Goal: Task Accomplishment & Management: Manage account settings

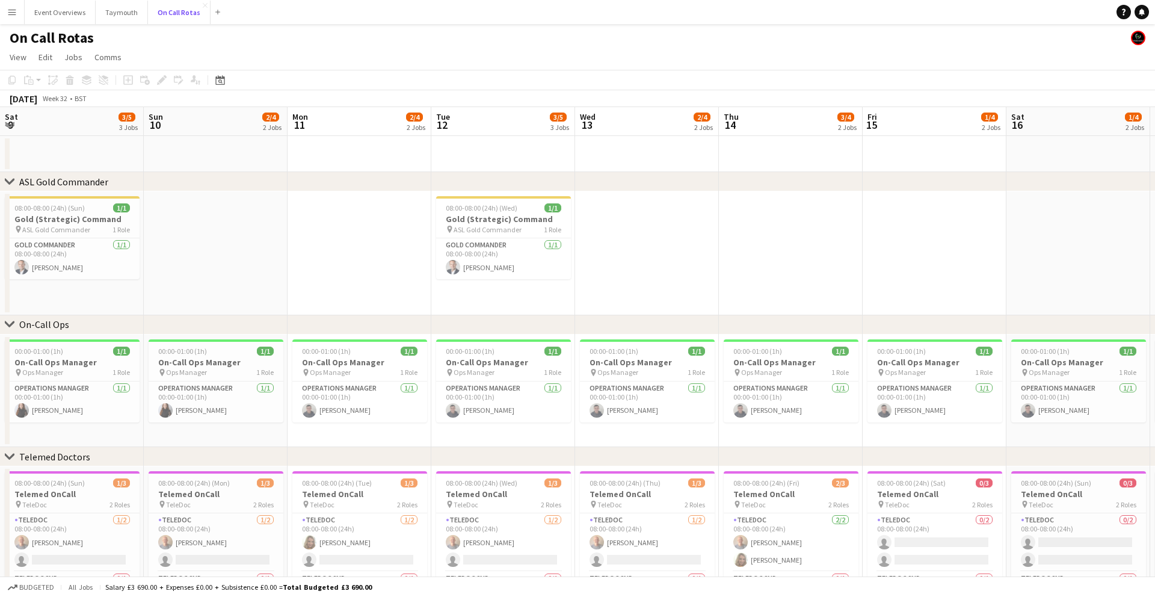
scroll to position [0, 282]
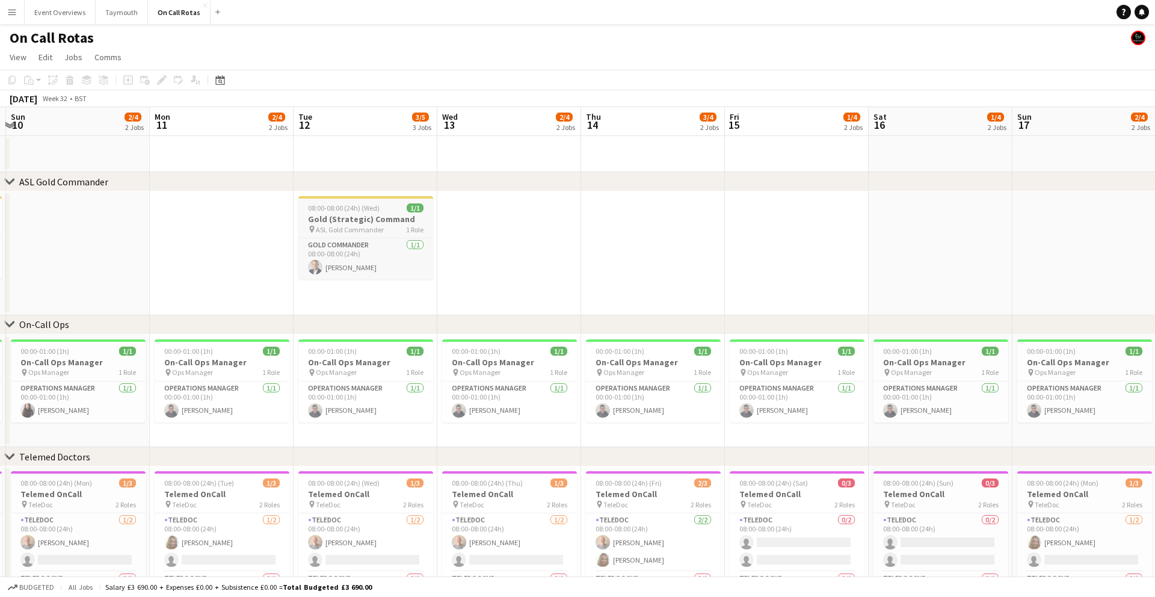
click at [344, 227] on span "ASL Gold Commander" at bounding box center [350, 229] width 68 height 9
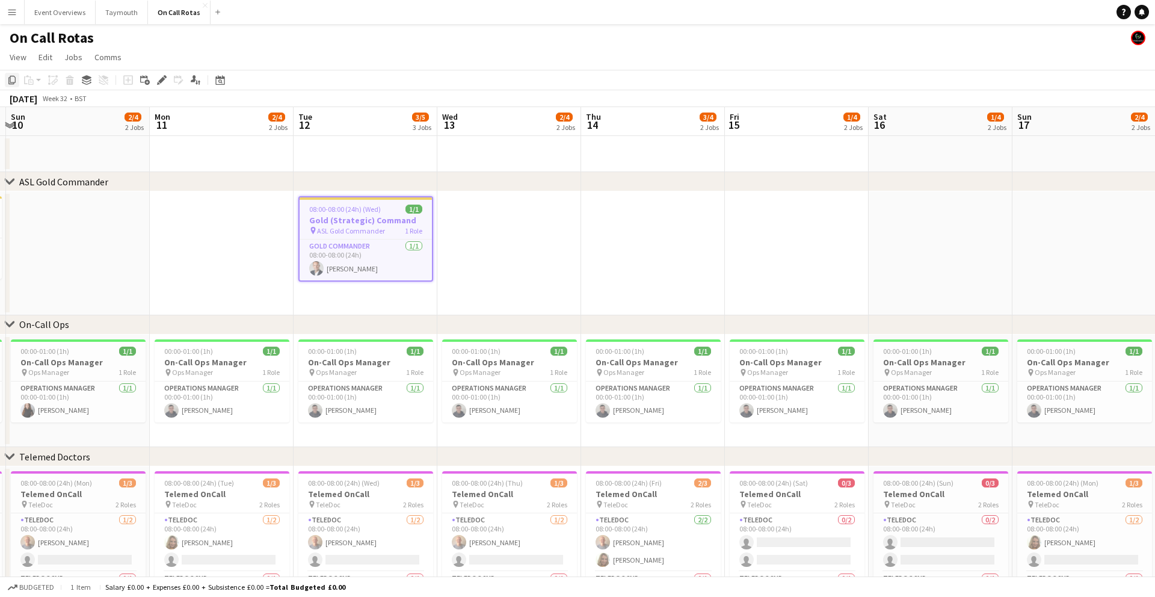
click at [16, 79] on icon "Copy" at bounding box center [12, 80] width 10 height 10
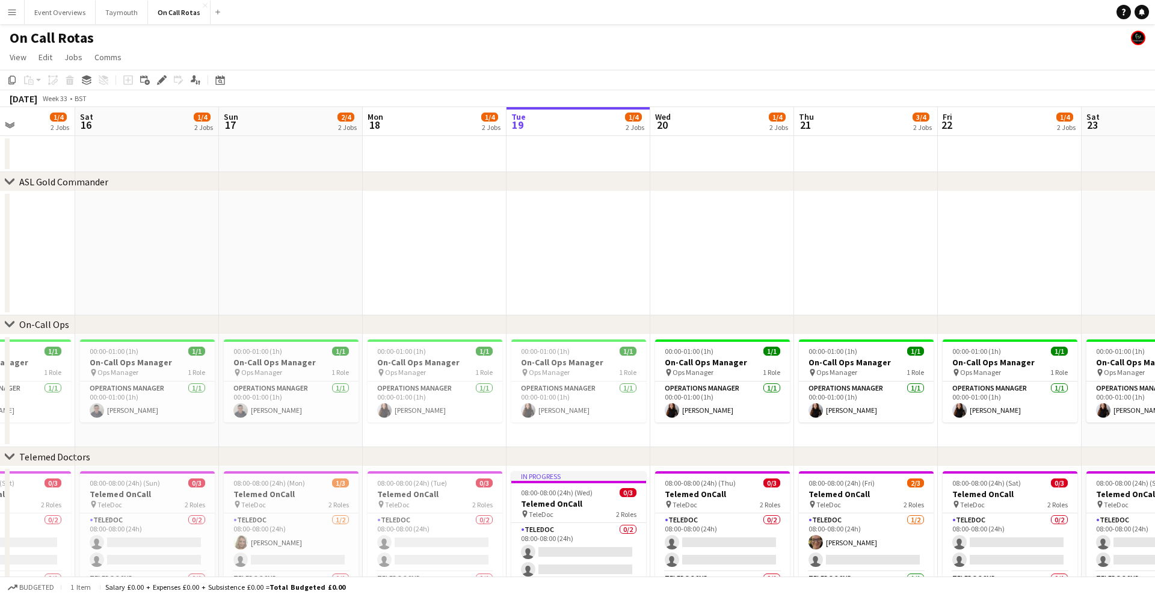
scroll to position [0, 504]
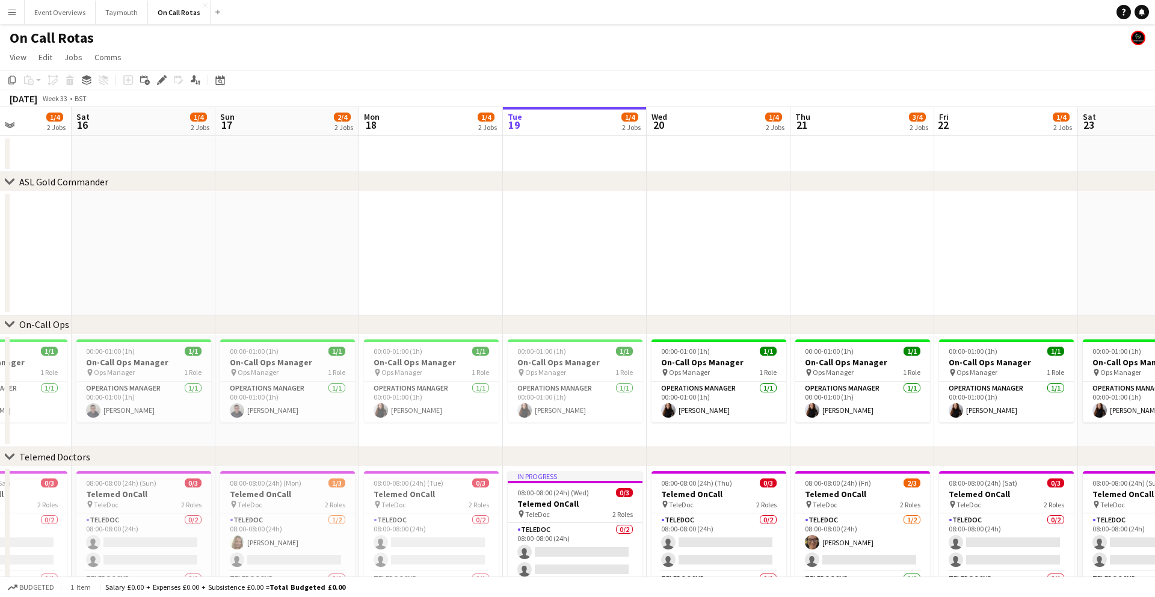
click at [849, 223] on app-date-cell at bounding box center [863, 253] width 144 height 124
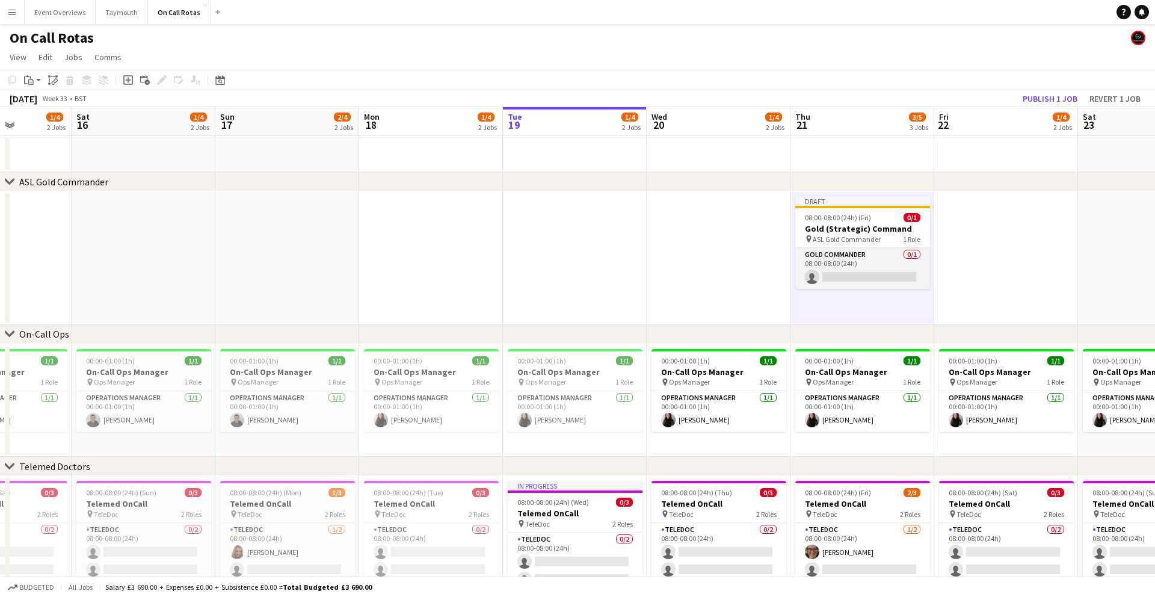
click at [846, 273] on app-card-role "Gold Commander 0/1 08:00-08:00 (24h) single-neutral-actions" at bounding box center [863, 268] width 135 height 41
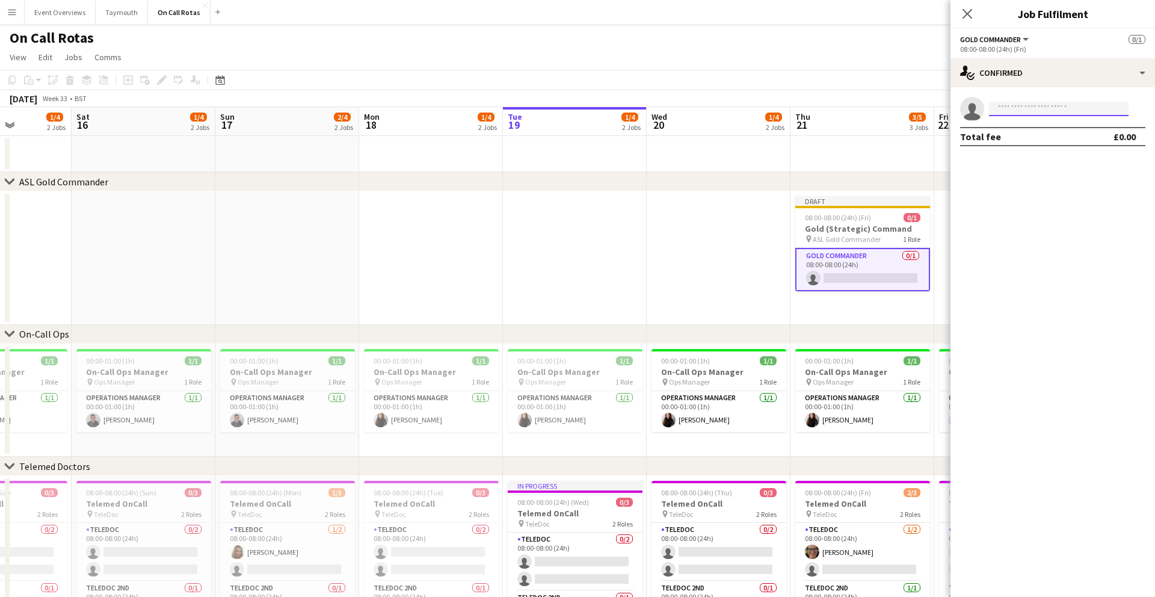
click at [1015, 108] on input at bounding box center [1059, 109] width 140 height 14
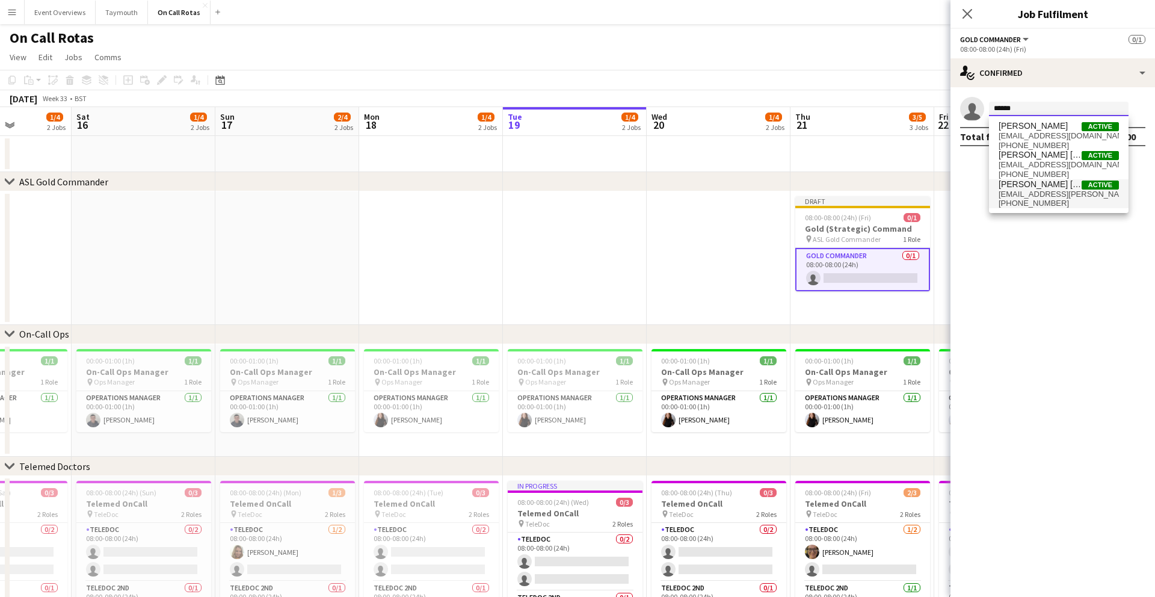
type input "******"
click at [1026, 190] on span "[EMAIL_ADDRESS][PERSON_NAME][DOMAIN_NAME]" at bounding box center [1059, 195] width 120 height 10
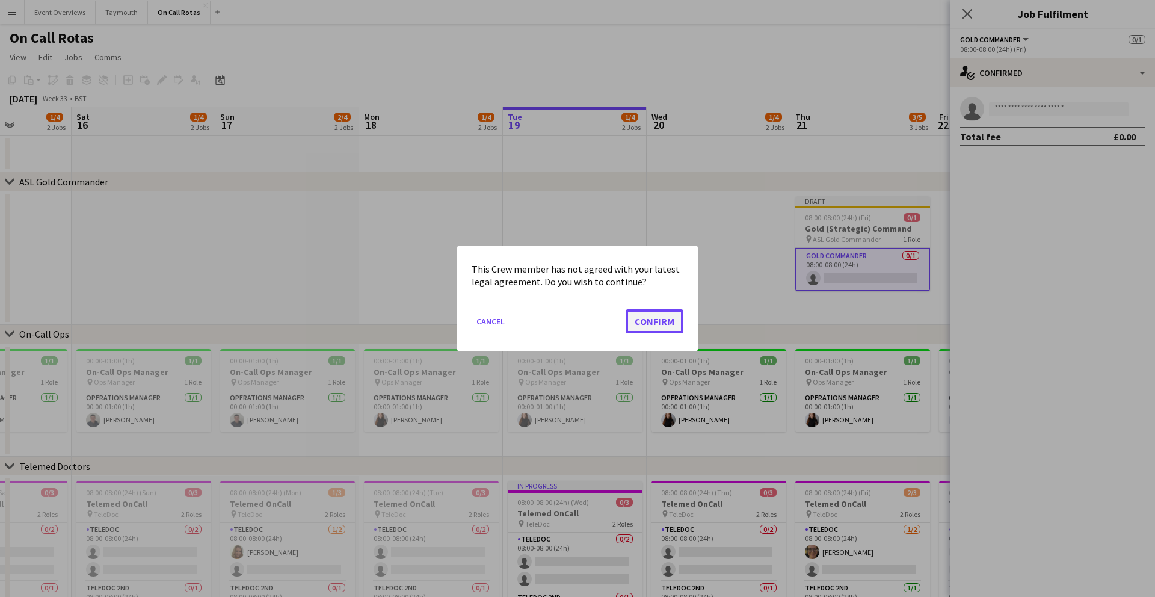
click at [658, 324] on button "Confirm" at bounding box center [655, 321] width 58 height 24
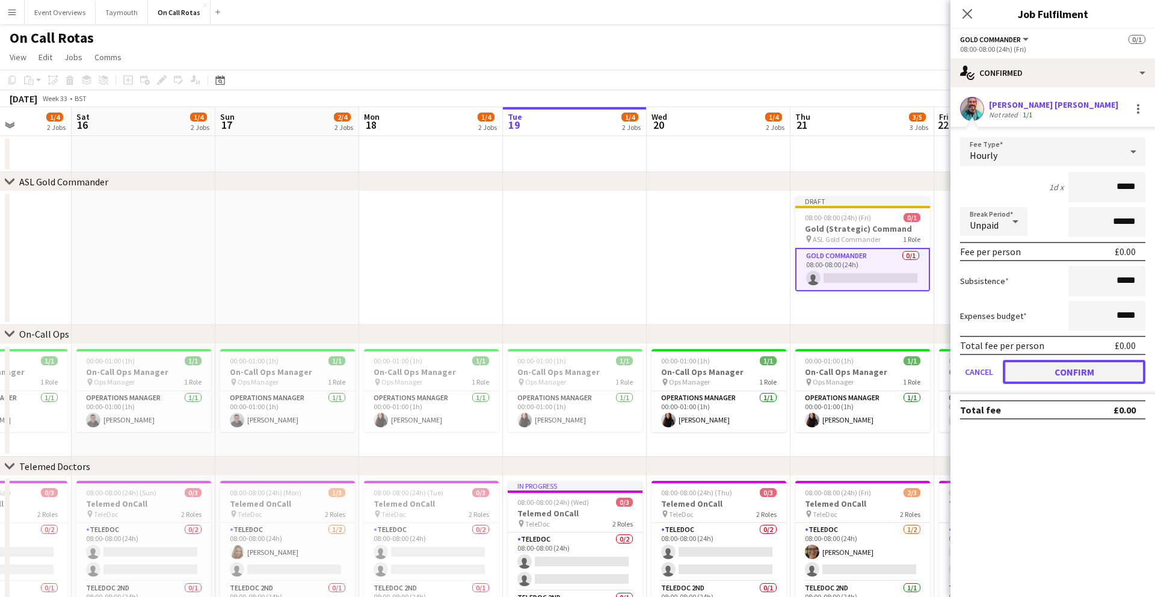
click at [1062, 368] on button "Confirm" at bounding box center [1074, 372] width 143 height 24
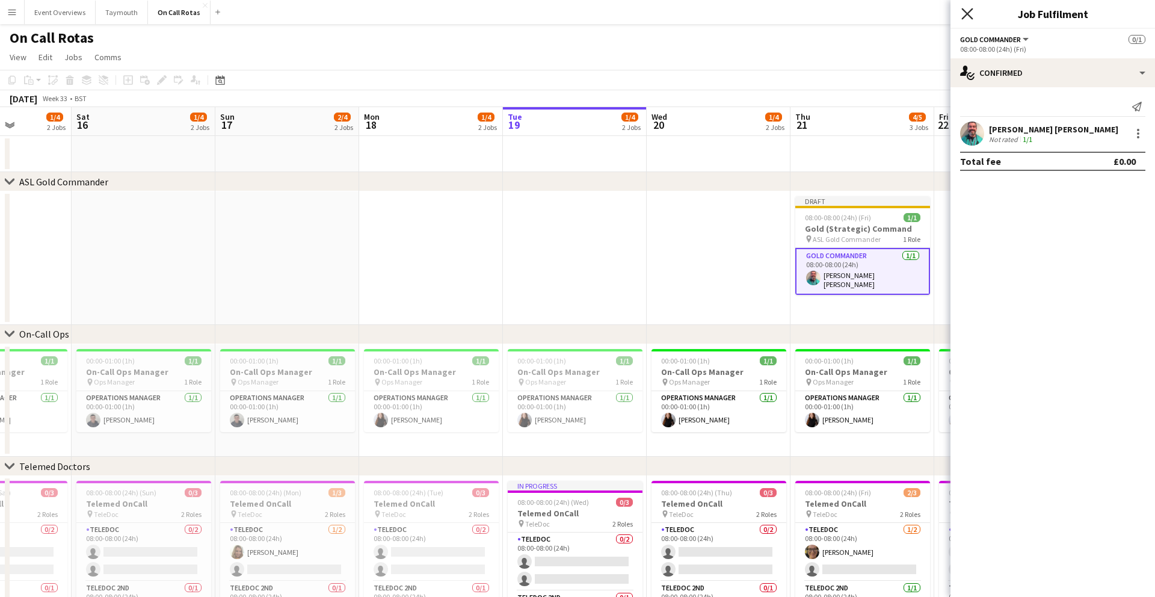
click at [965, 14] on icon at bounding box center [967, 13] width 11 height 11
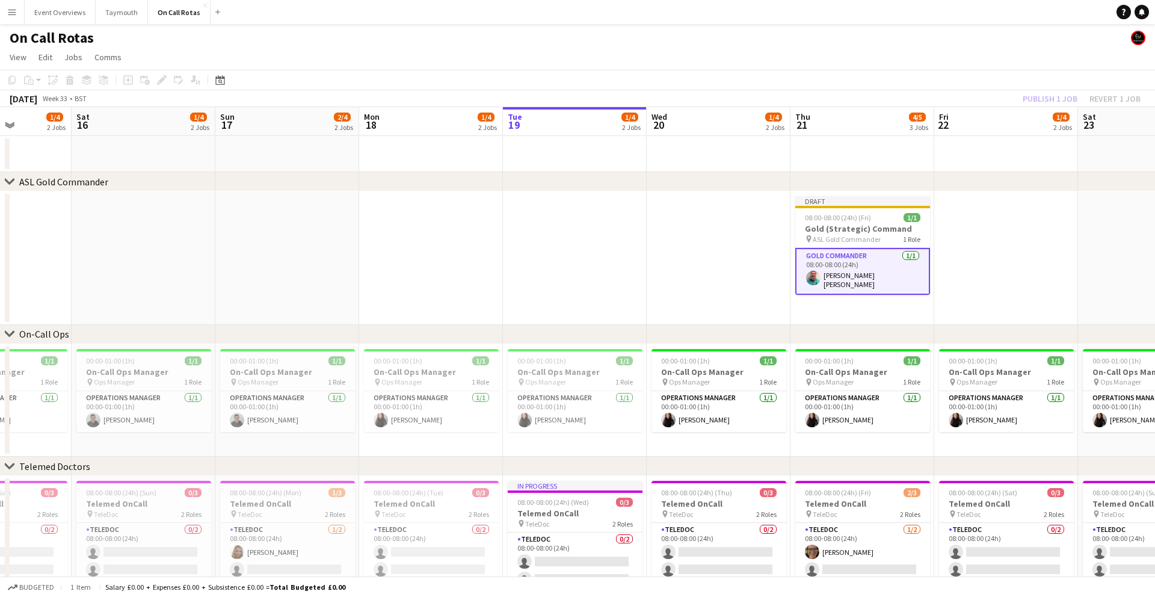
click at [1049, 102] on div "Publish 1 job Revert 1 job" at bounding box center [1082, 99] width 147 height 16
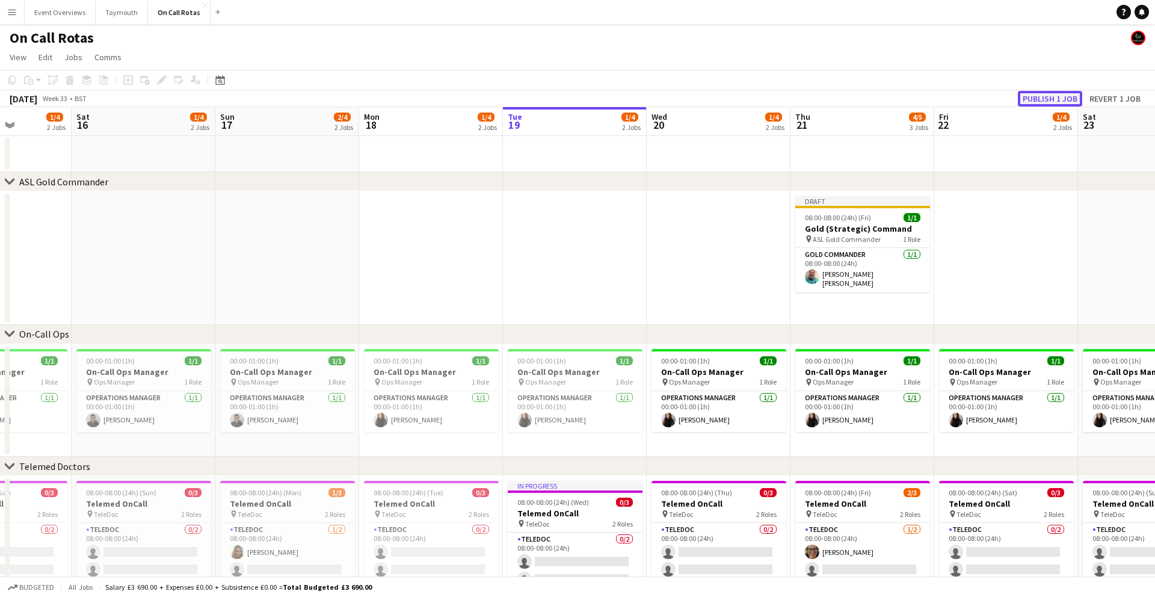
click at [1047, 99] on button "Publish 1 job" at bounding box center [1050, 99] width 64 height 16
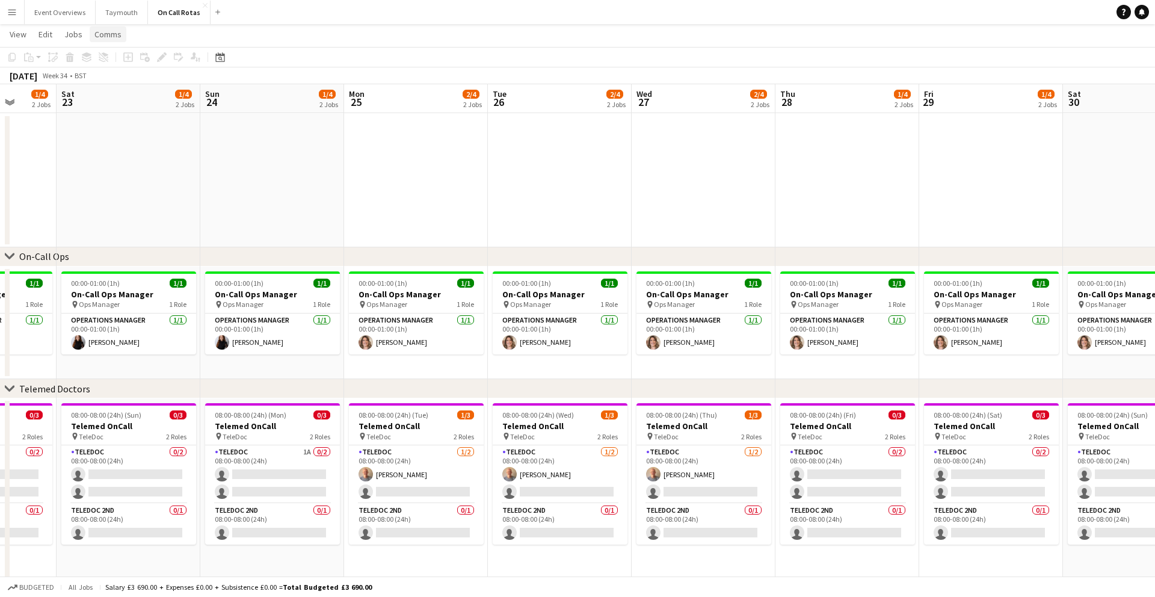
scroll to position [0, 380]
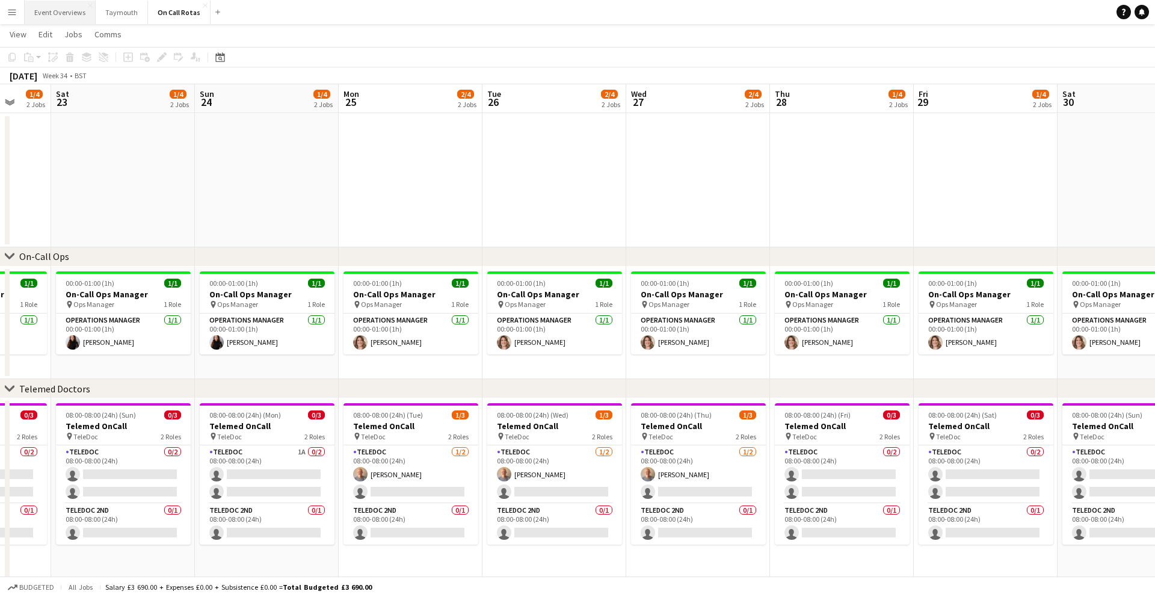
click at [54, 5] on button "Event Overviews Close" at bounding box center [60, 12] width 71 height 23
